Goal: Information Seeking & Learning: Learn about a topic

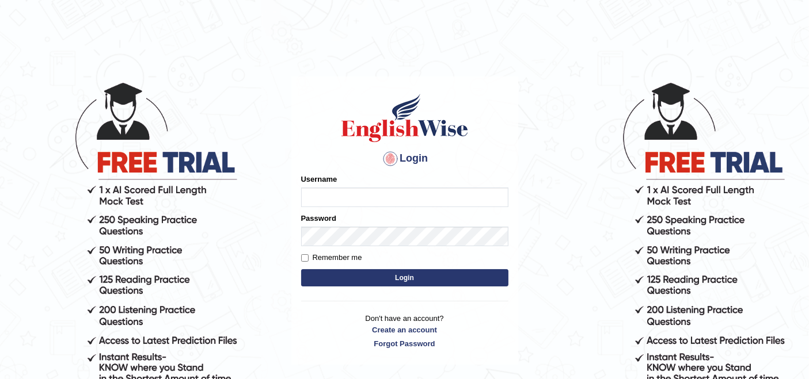
type input "Poojadua018"
click at [363, 271] on button "Login" at bounding box center [404, 277] width 207 height 17
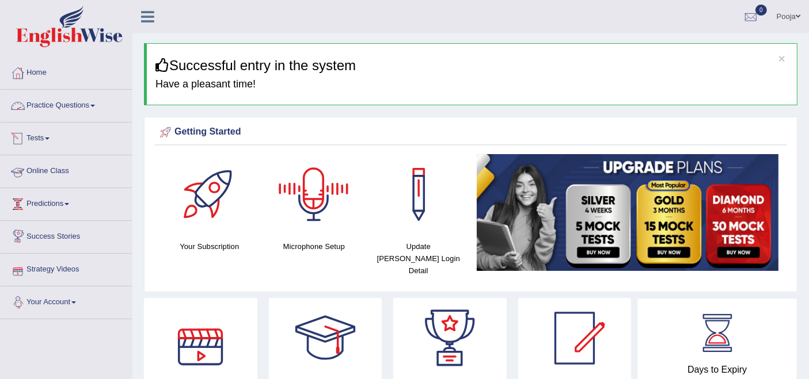
click at [77, 102] on link "Practice Questions" at bounding box center [66, 104] width 131 height 29
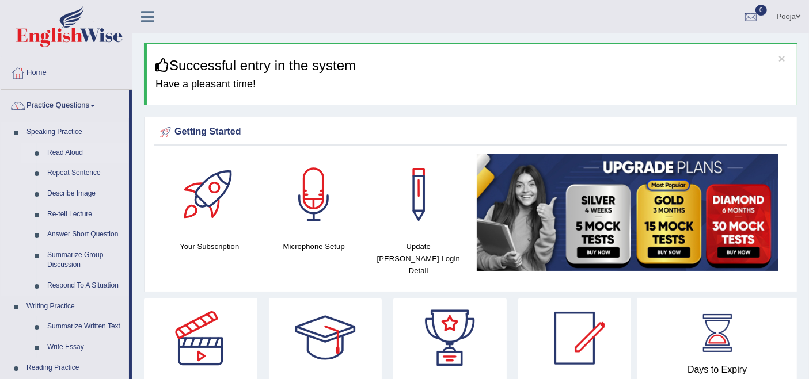
click at [71, 155] on link "Read Aloud" at bounding box center [85, 153] width 87 height 21
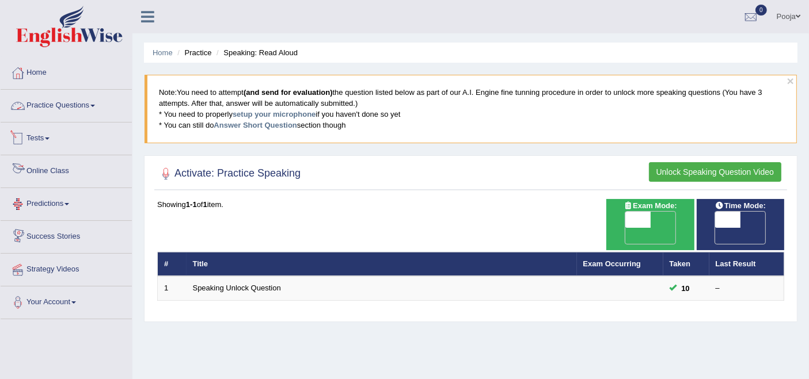
click at [78, 97] on link "Practice Questions" at bounding box center [66, 104] width 131 height 29
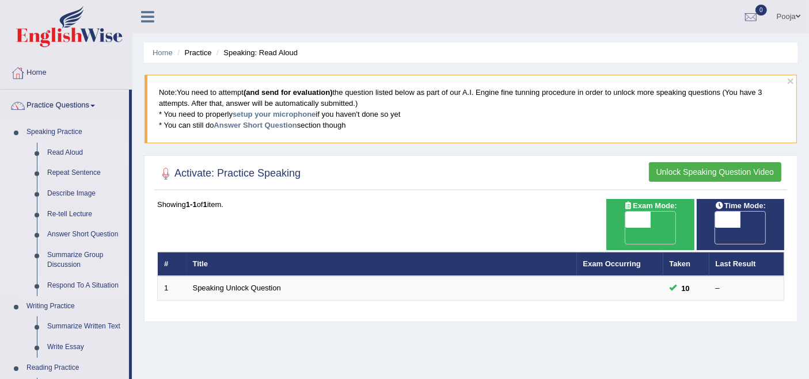
click at [66, 288] on link "Respond To A Situation" at bounding box center [85, 286] width 87 height 21
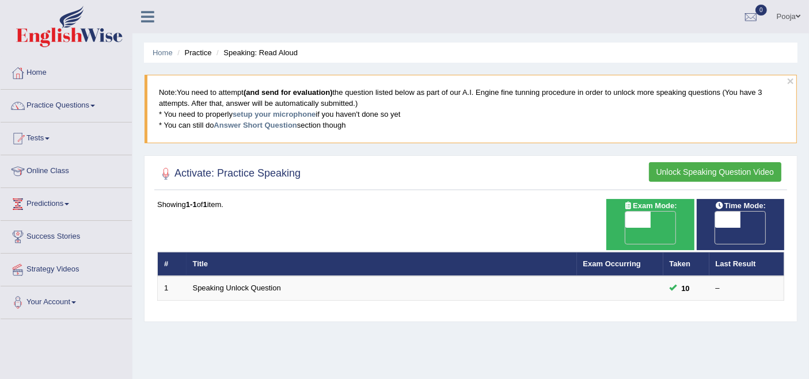
click at [56, 103] on link "Practice Questions" at bounding box center [66, 104] width 131 height 29
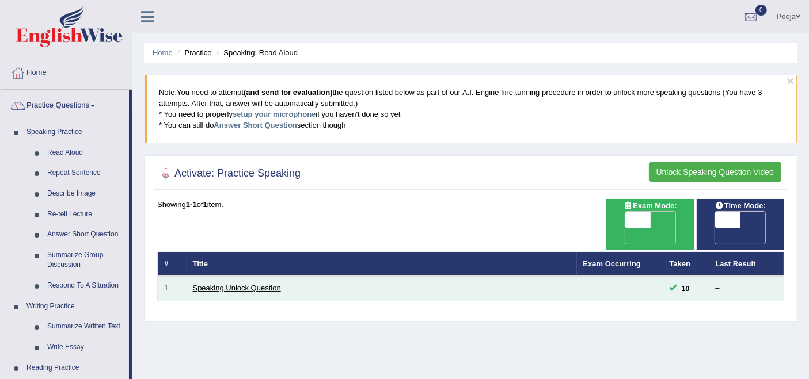
click at [256, 284] on link "Speaking Unlock Question" at bounding box center [237, 288] width 88 height 9
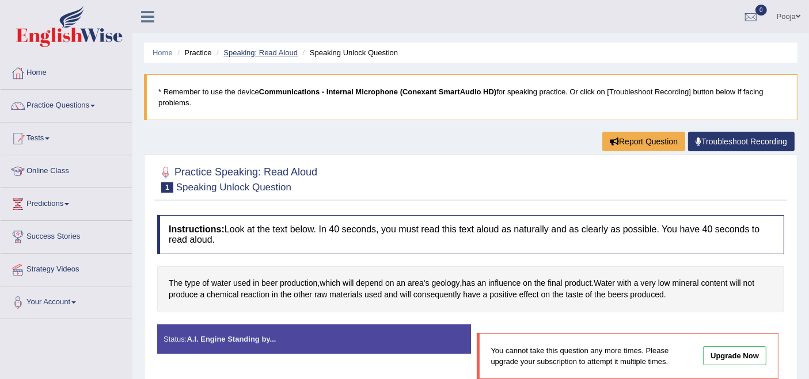
click at [260, 50] on link "Speaking: Read Aloud" at bounding box center [260, 52] width 74 height 9
